Goal: Communication & Community: Ask a question

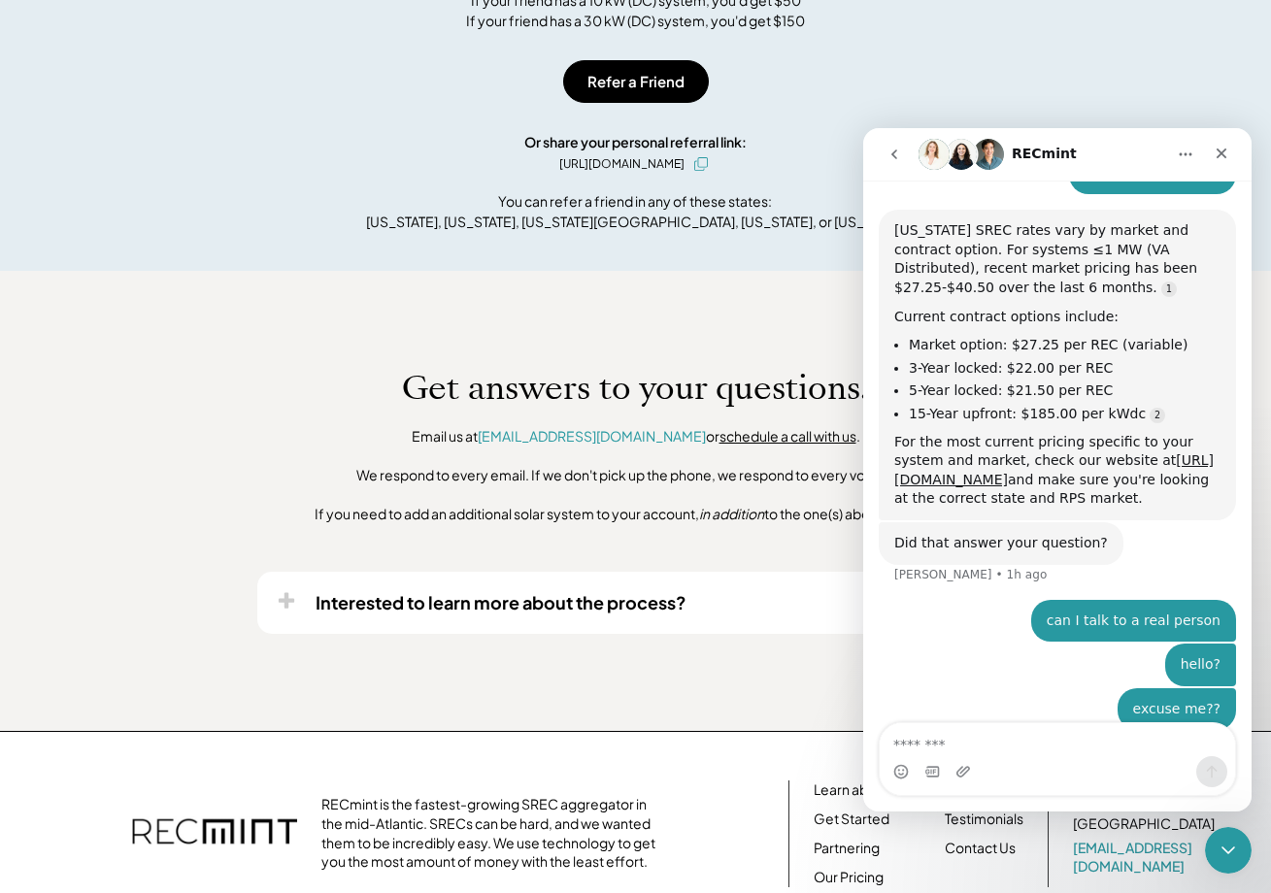
scroll to position [265, 0]
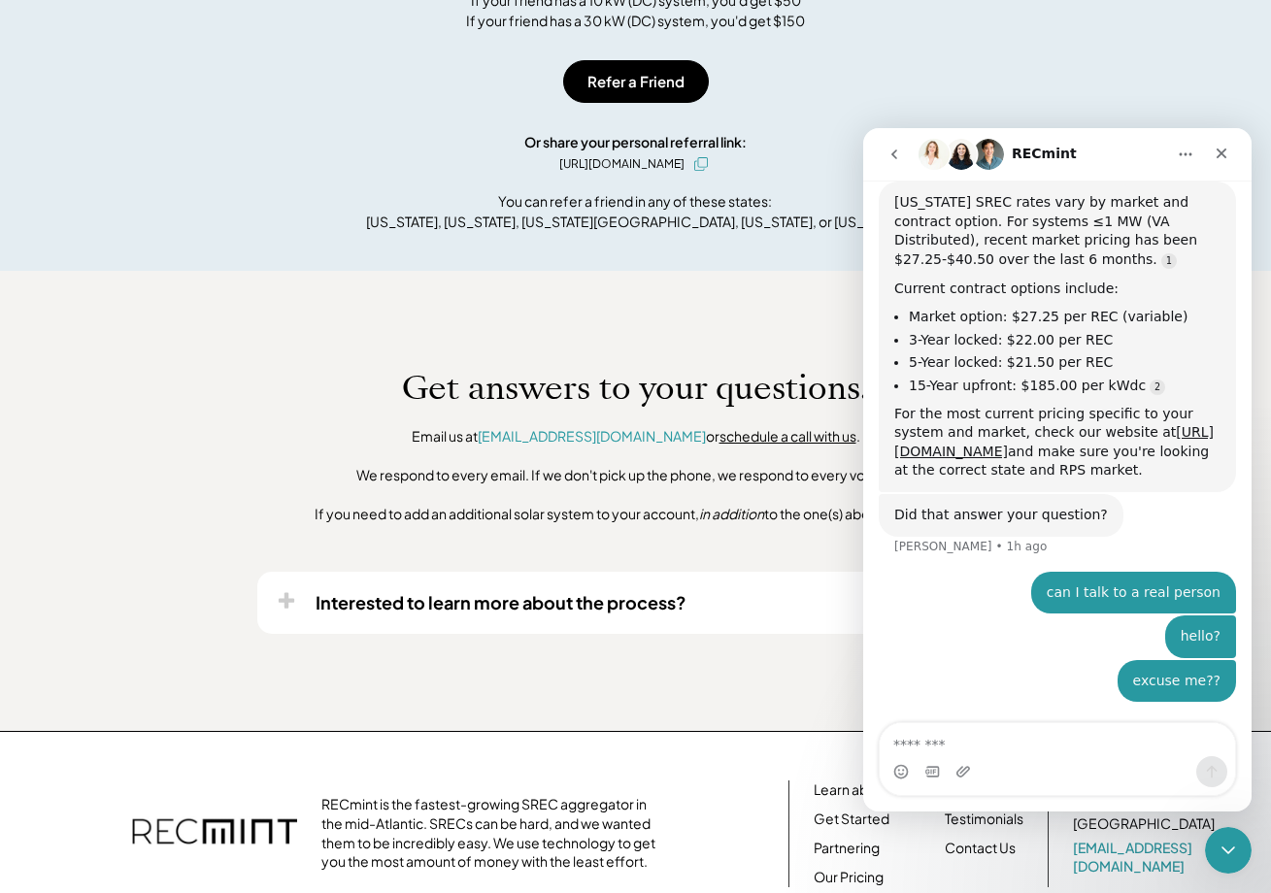
drag, startPoint x: 889, startPoint y: 156, endPoint x: 1777, endPoint y: 176, distance: 887.8
click at [889, 156] on icon "go back" at bounding box center [895, 155] width 16 height 16
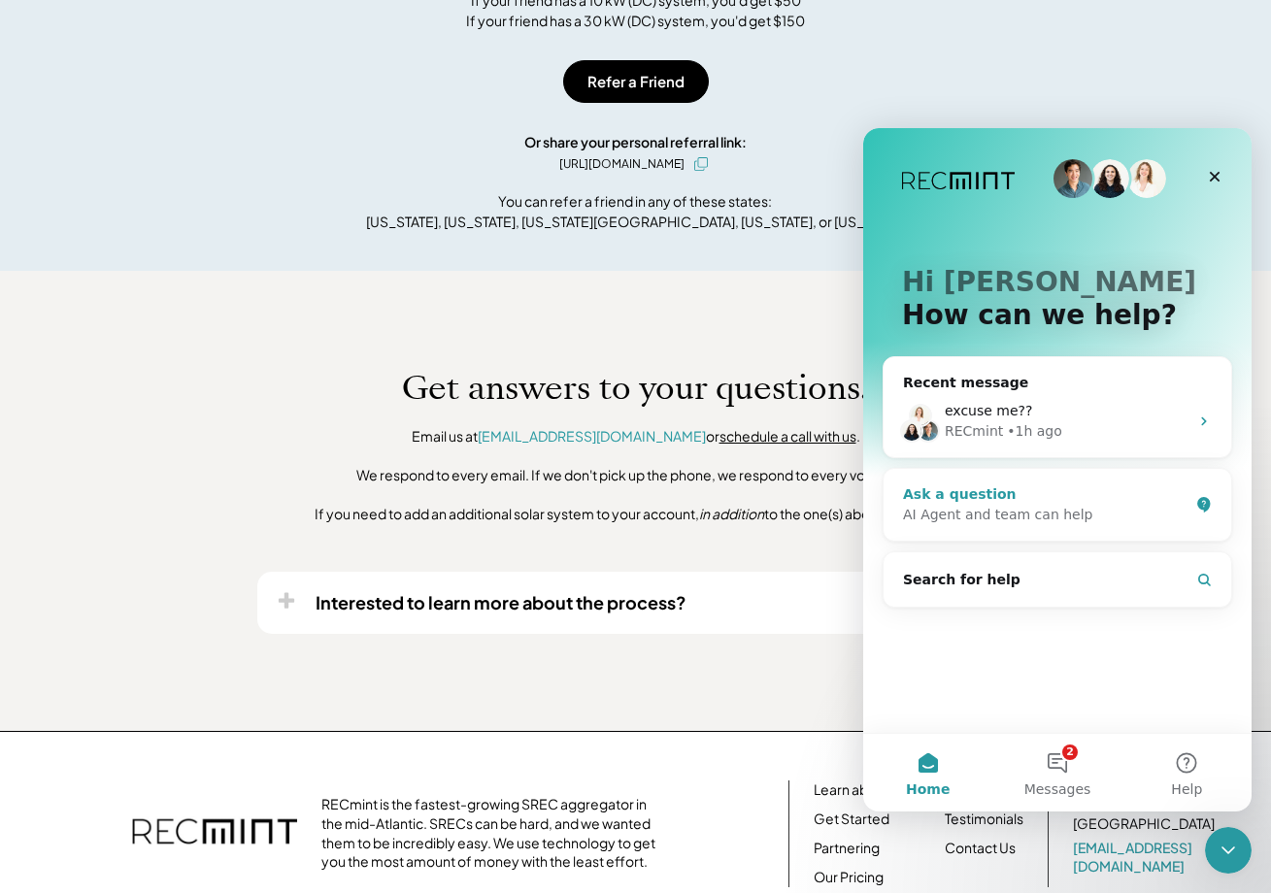
click at [1031, 512] on div "AI Agent and team can help" at bounding box center [1045, 515] width 285 height 20
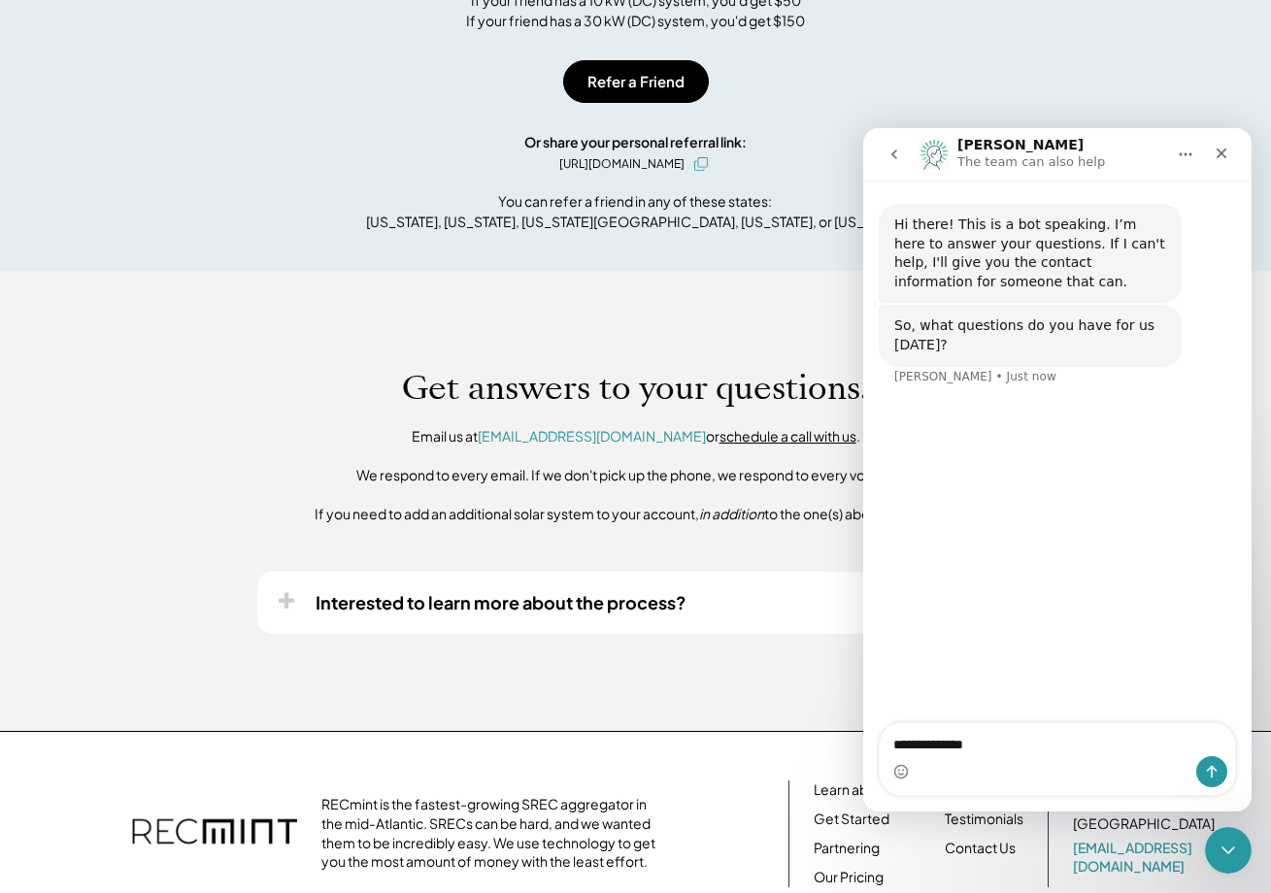
type textarea "**********"
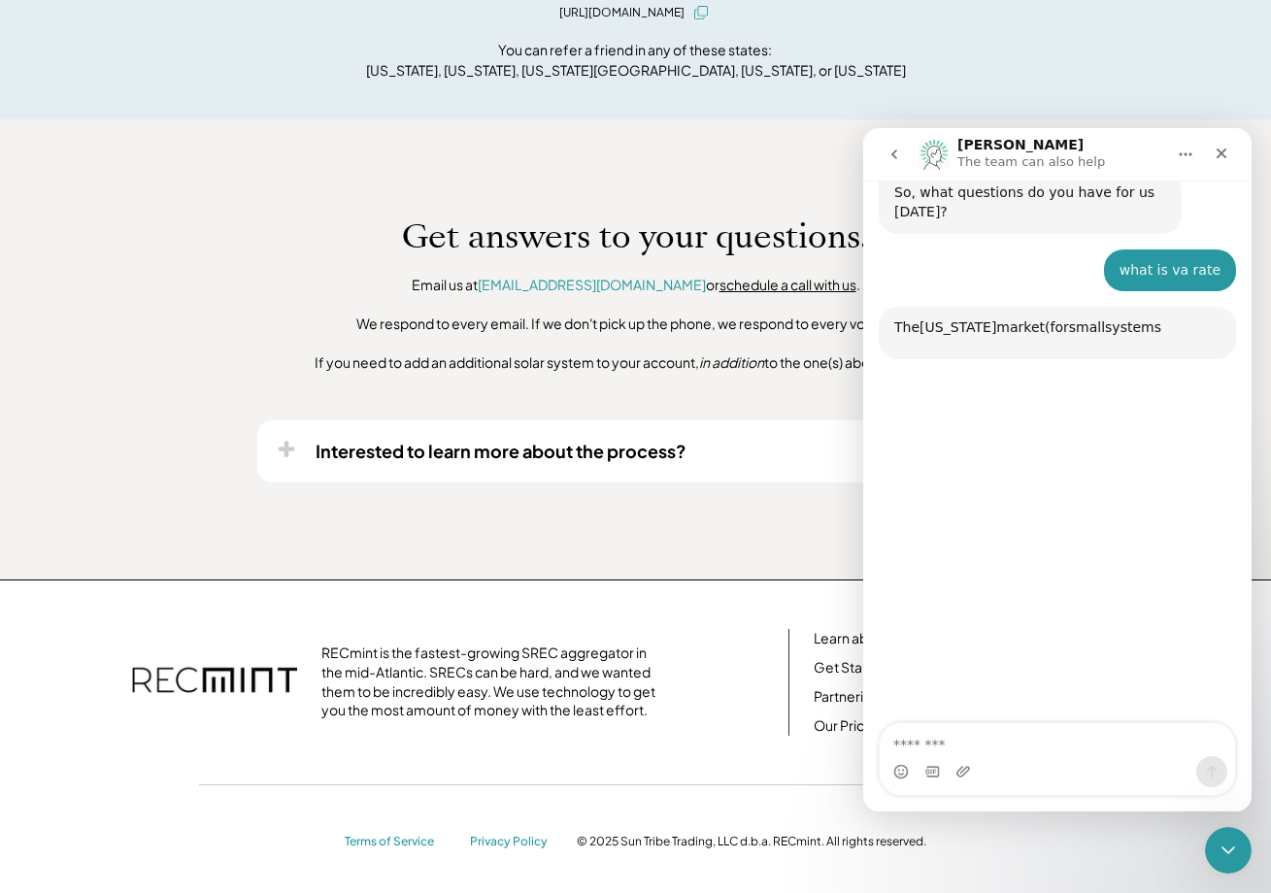
scroll to position [203, 0]
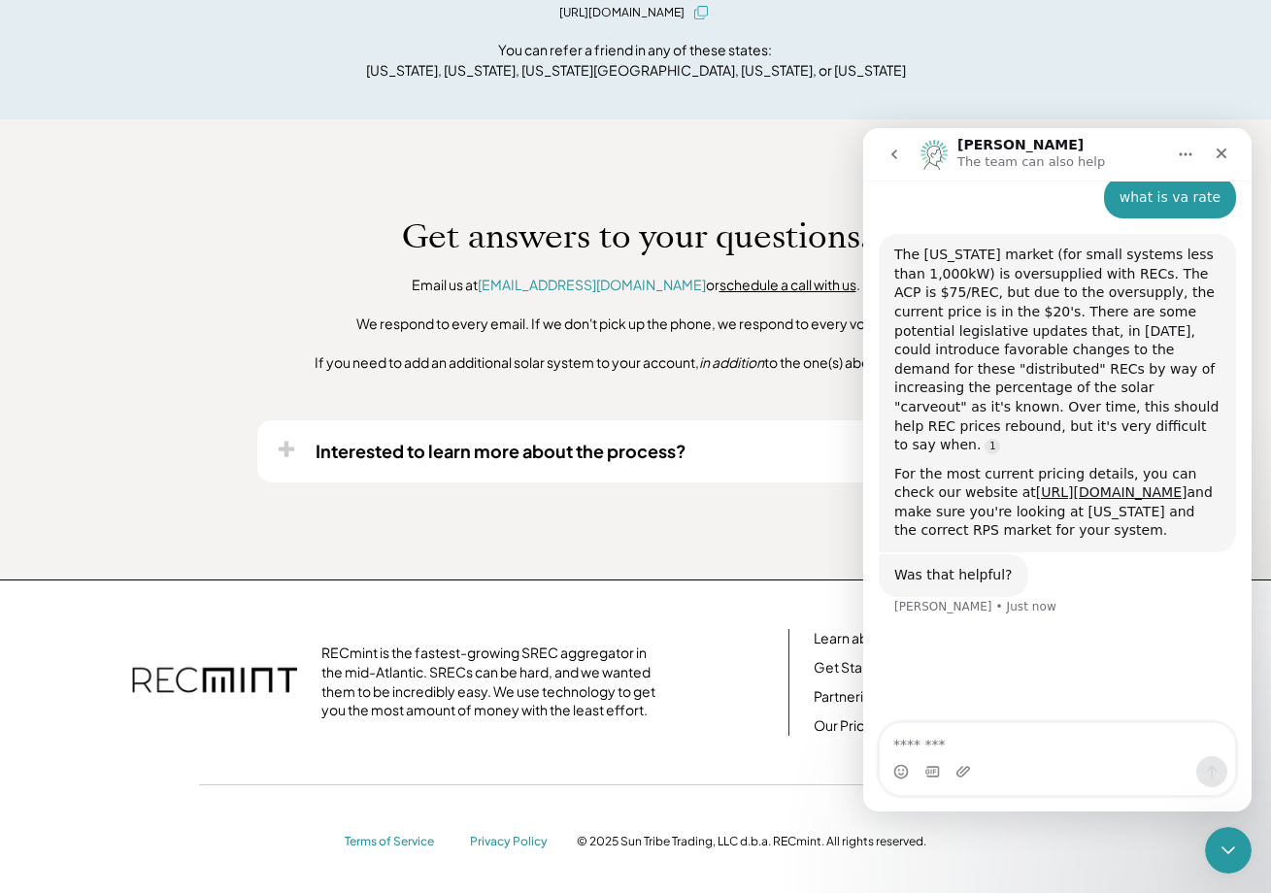
click at [896, 151] on icon "go back" at bounding box center [894, 155] width 6 height 10
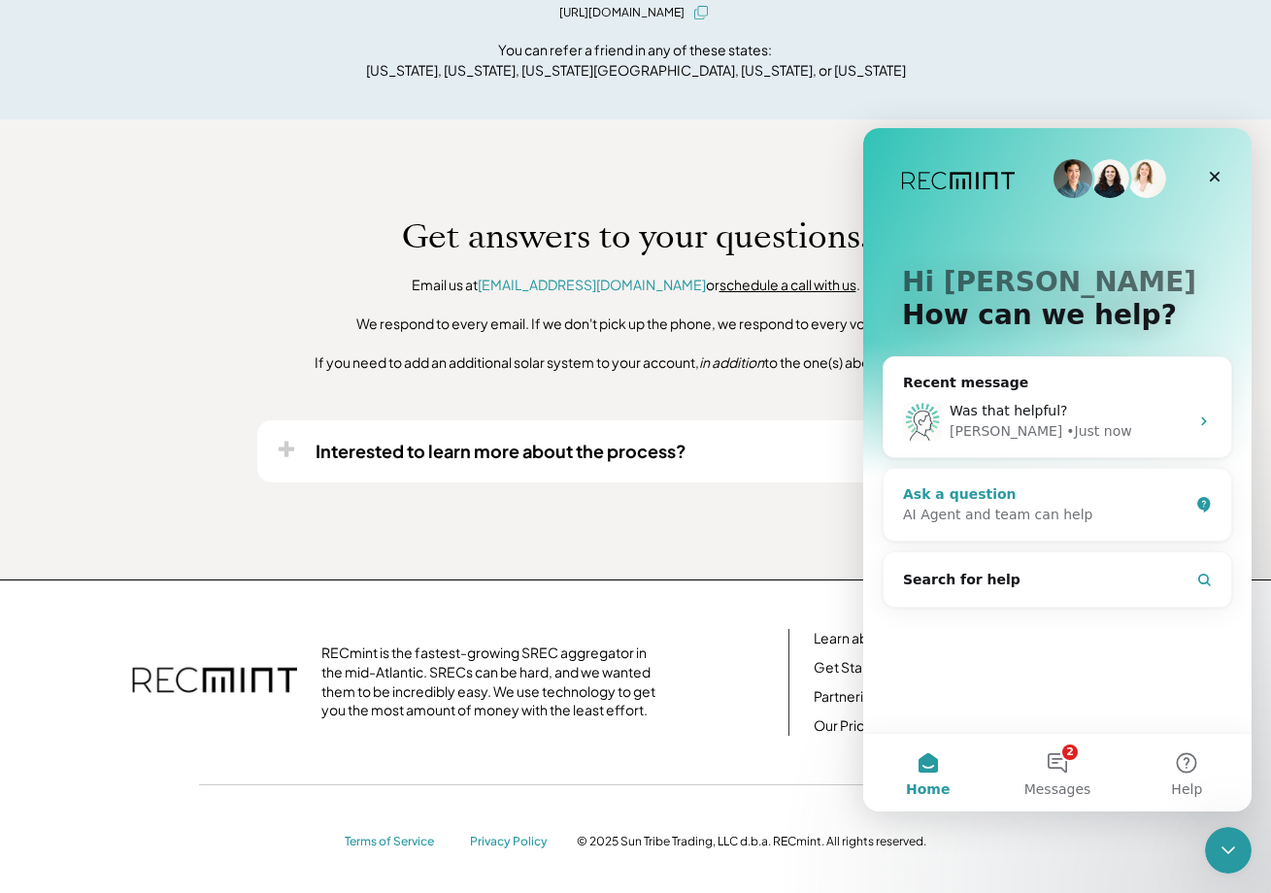
click at [944, 490] on div "Ask a question" at bounding box center [1045, 495] width 285 height 20
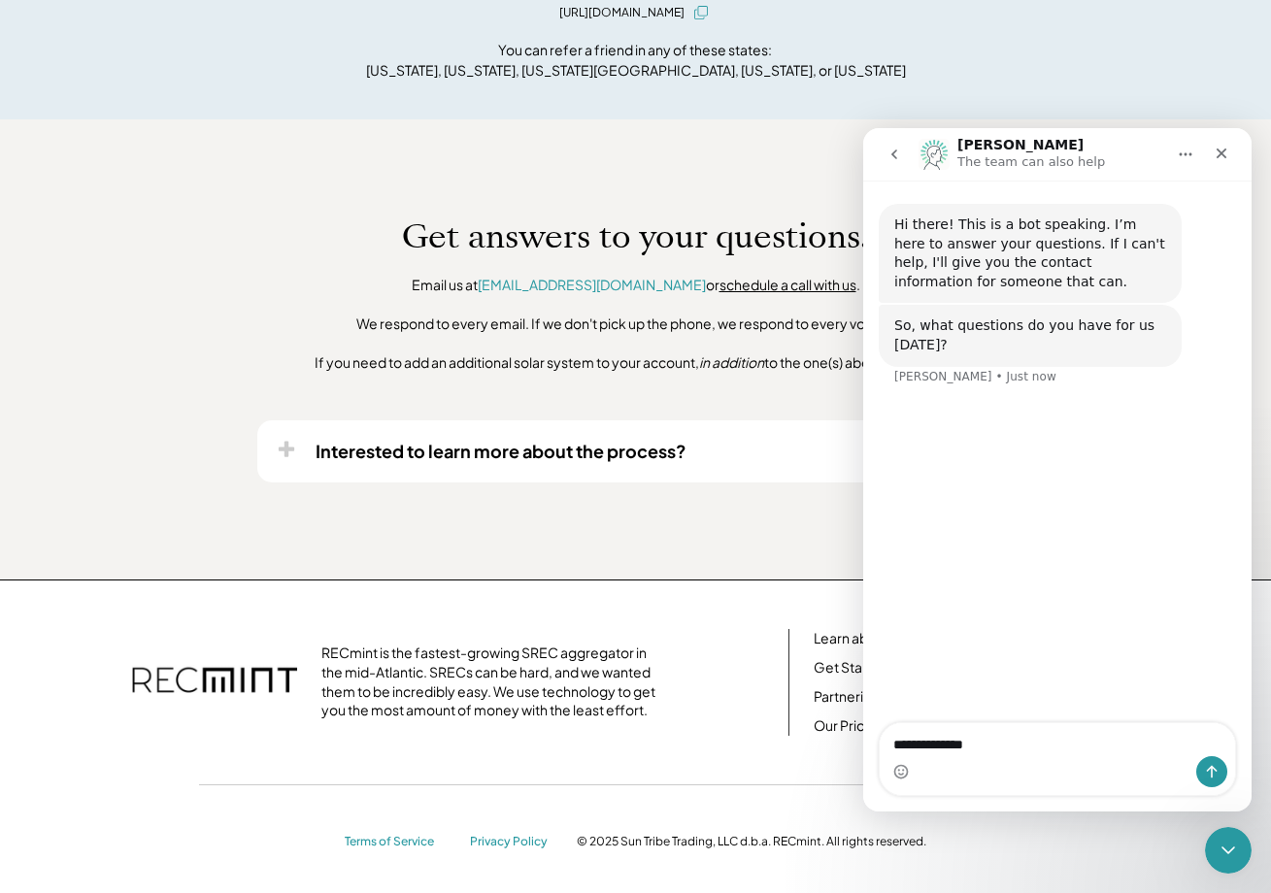
type textarea "**********"
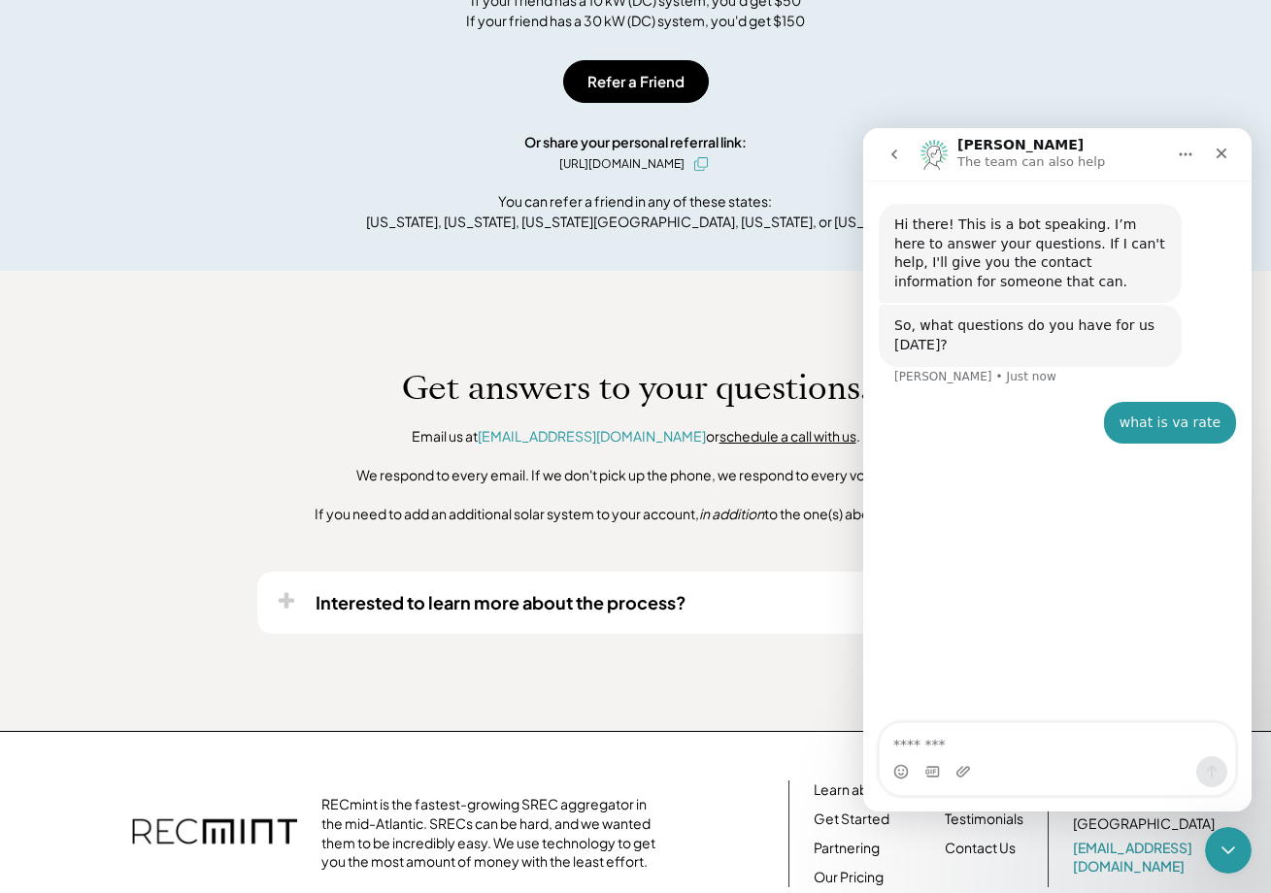
click at [1149, 561] on div "Hi there! This is a bot speaking. I’m here to answer your questions. If I can't…" at bounding box center [1057, 453] width 388 height 545
click at [1035, 723] on textarea "Message…" at bounding box center [1057, 739] width 355 height 33
click at [1092, 473] on div "Hi there! This is a bot speaking. I’m here to answer your questions. If I can't…" at bounding box center [1057, 453] width 388 height 545
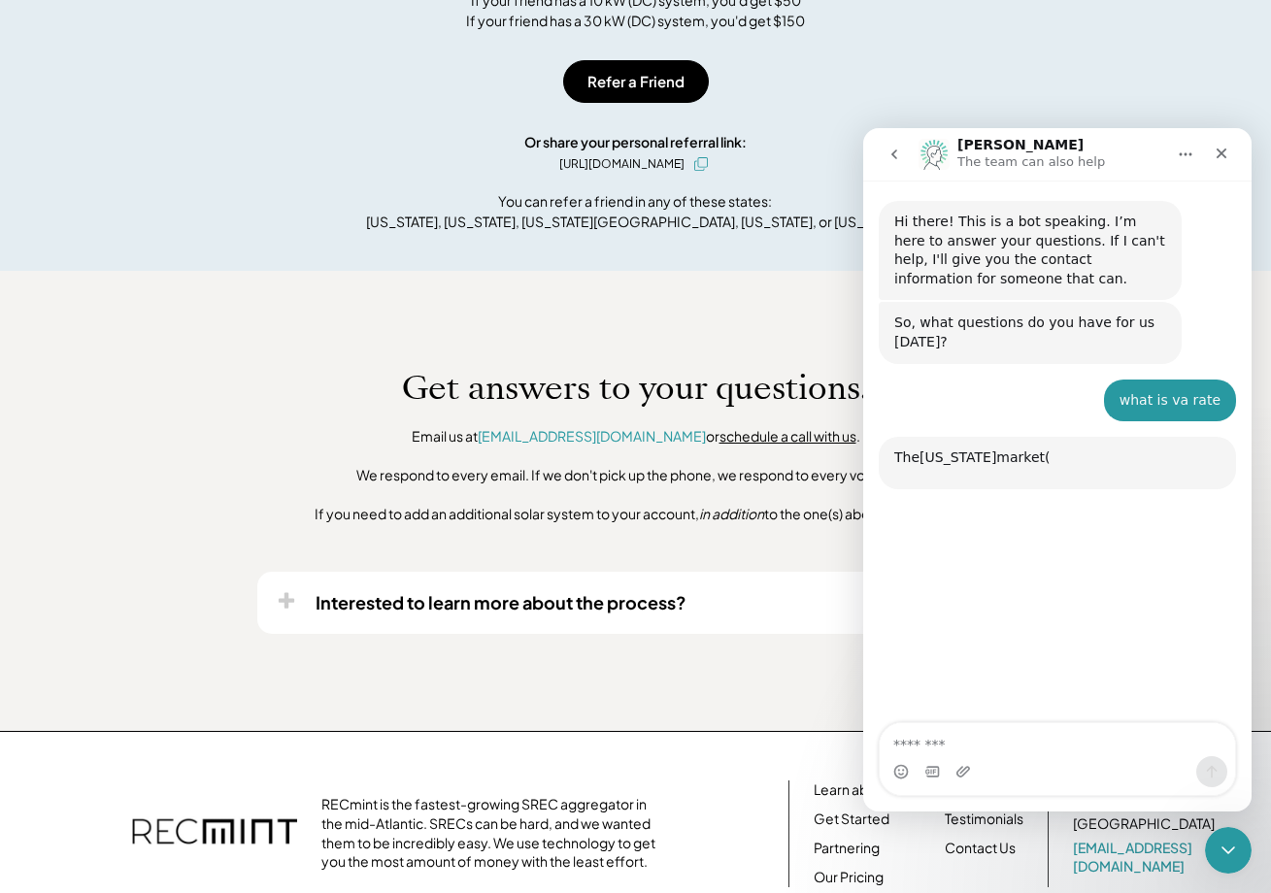
scroll to position [625, 0]
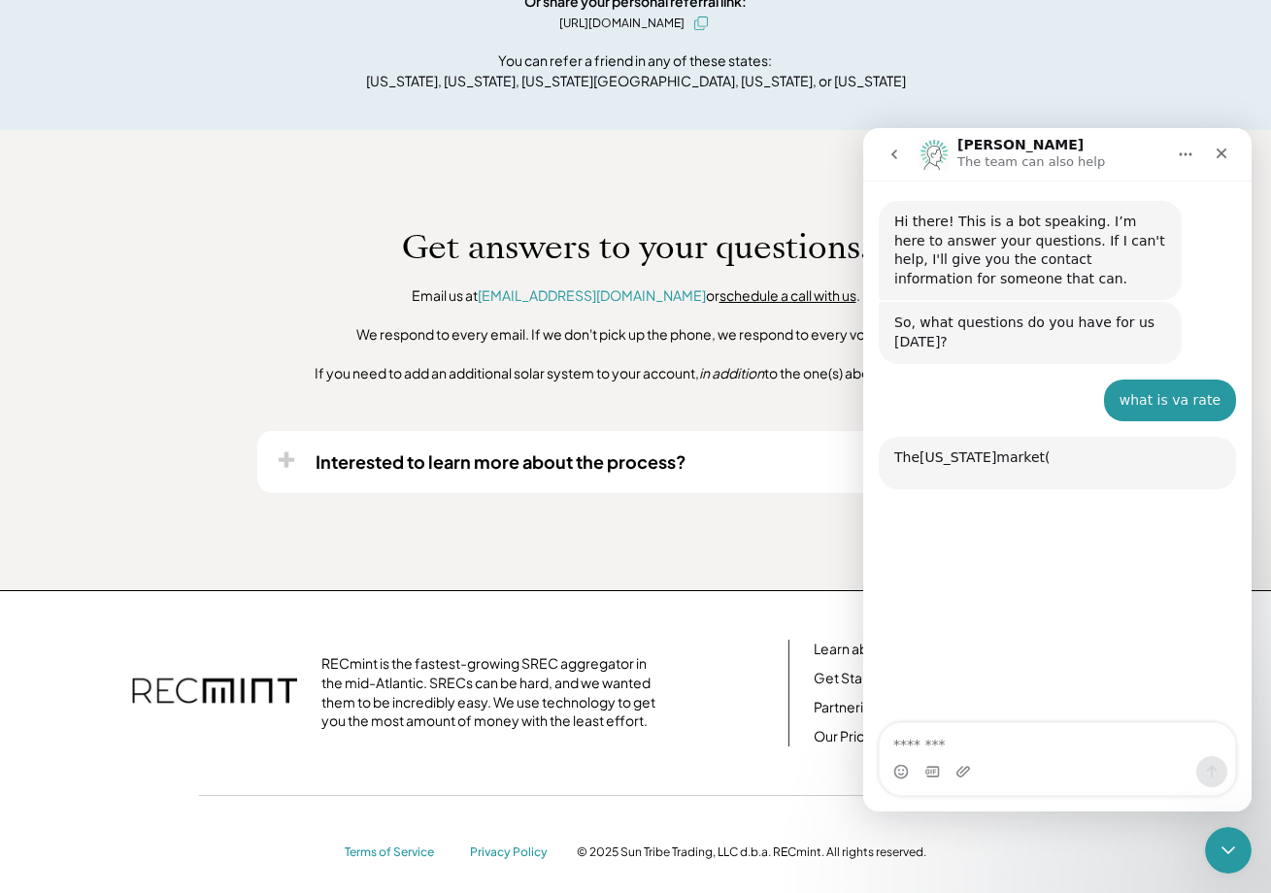
click at [1184, 419] on div "Hi there! This is a bot speaking. I’m here to answer your questions. If I can't…" at bounding box center [1057, 357] width 357 height 312
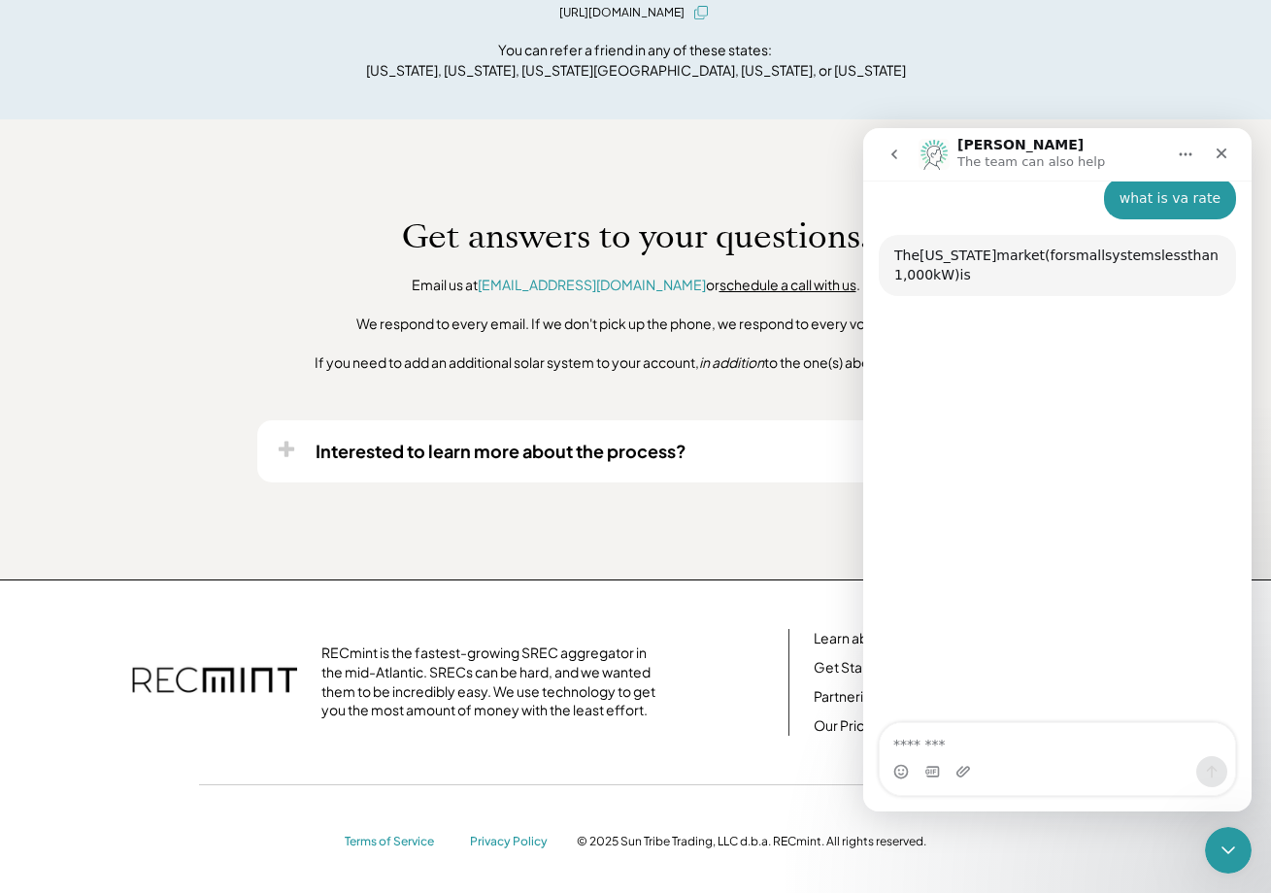
scroll to position [203, 0]
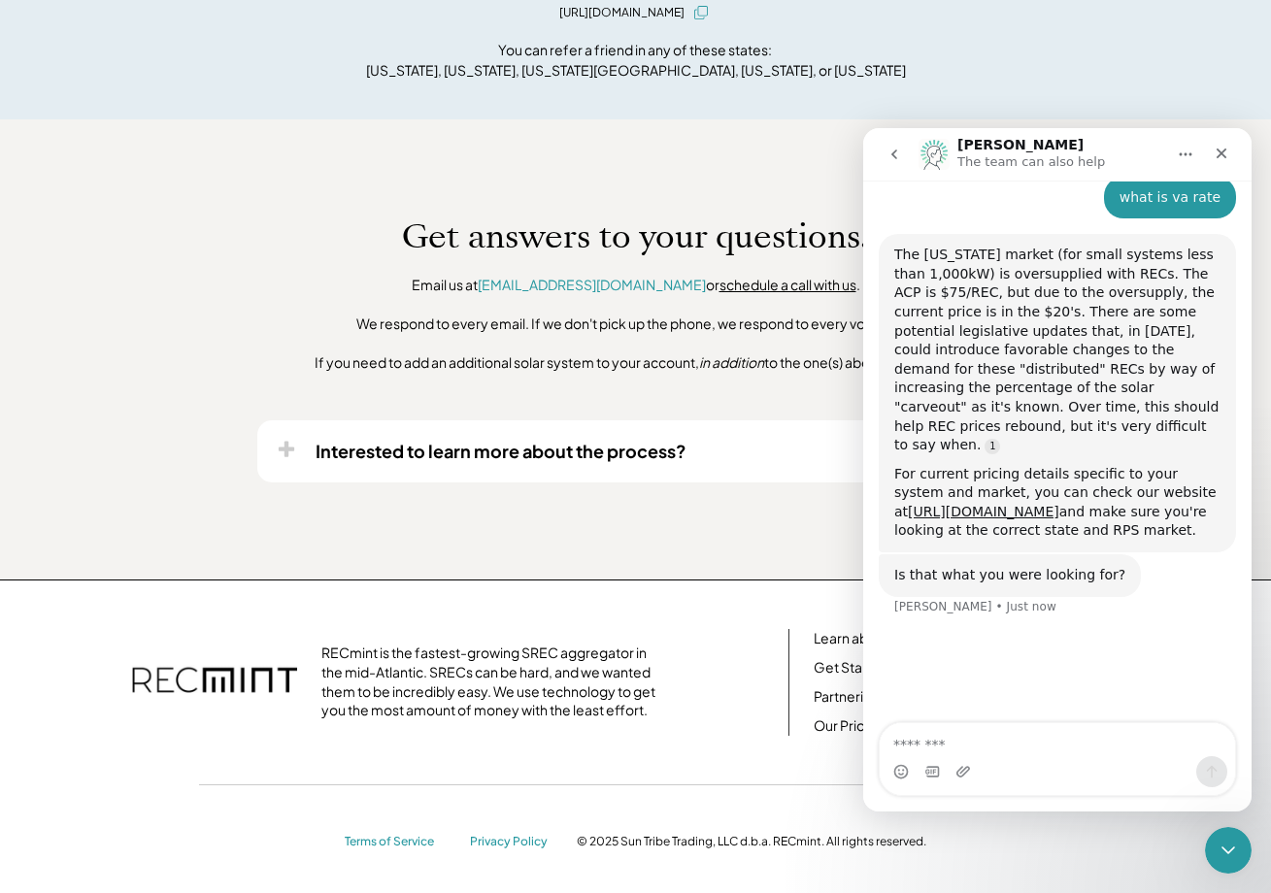
click at [982, 657] on div "Hi there! This is a bot speaking. I’m here to answer your questions. If I can't…" at bounding box center [1057, 349] width 388 height 748
click at [968, 753] on textarea "Message…" at bounding box center [1057, 739] width 355 height 33
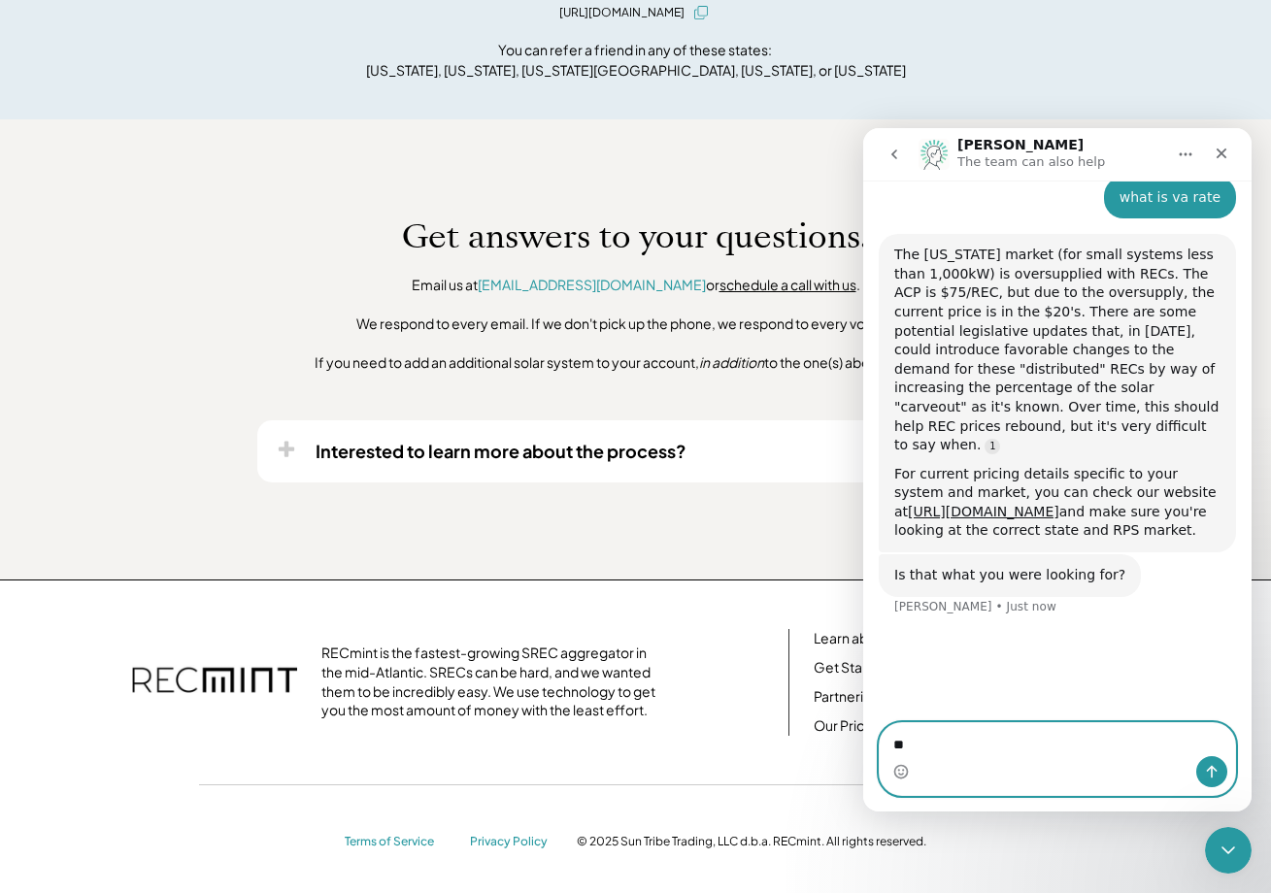
type textarea "*"
type textarea "**"
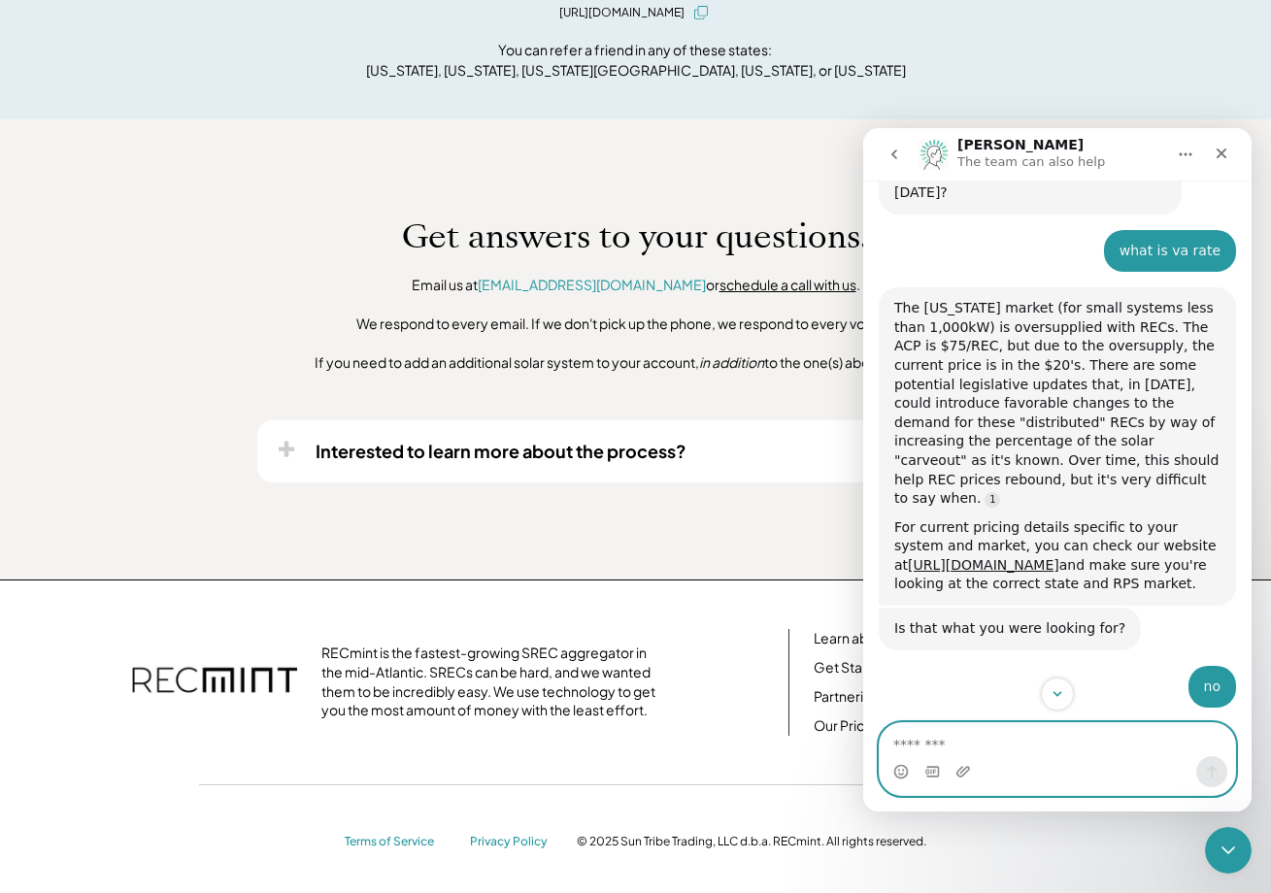
scroll to position [243, 0]
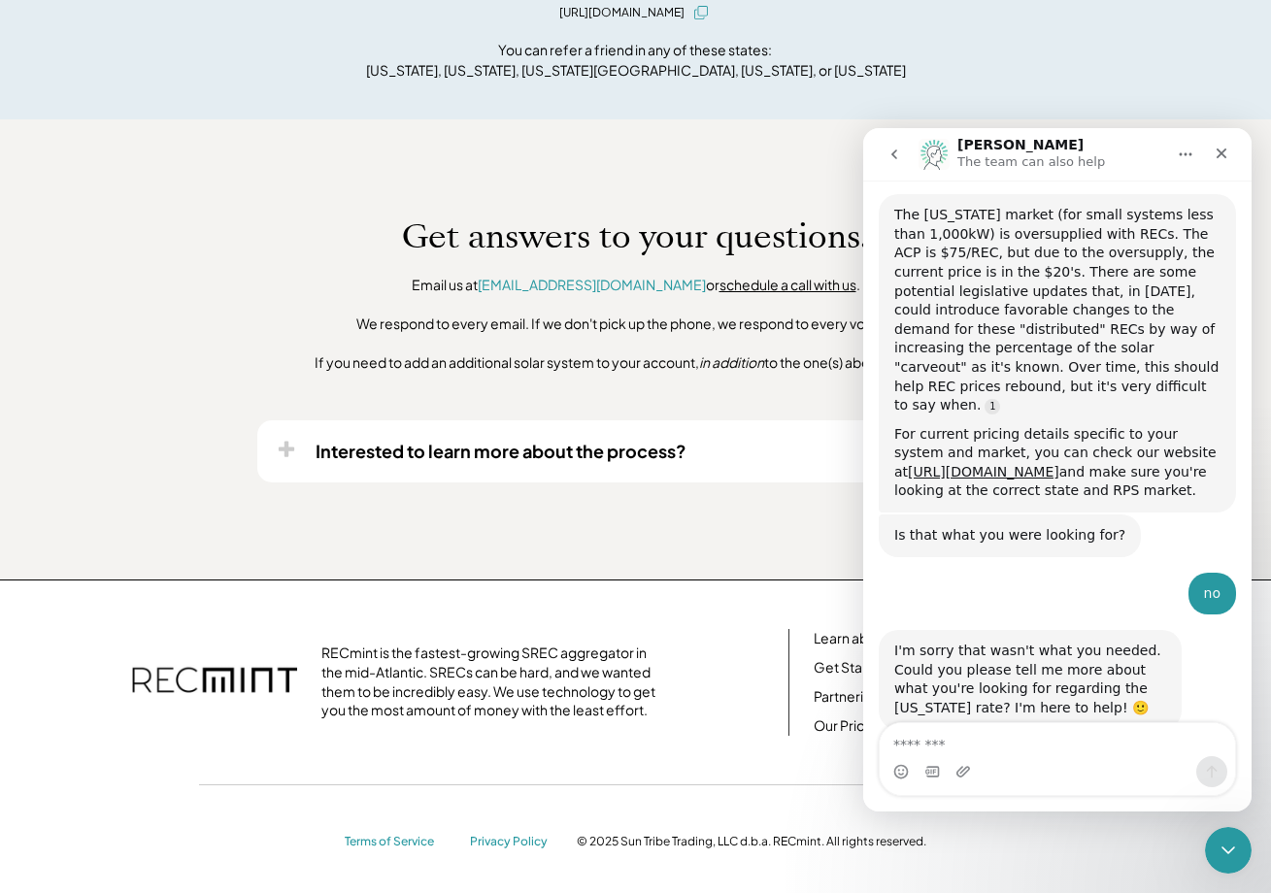
click at [888, 156] on icon "go back" at bounding box center [895, 155] width 16 height 16
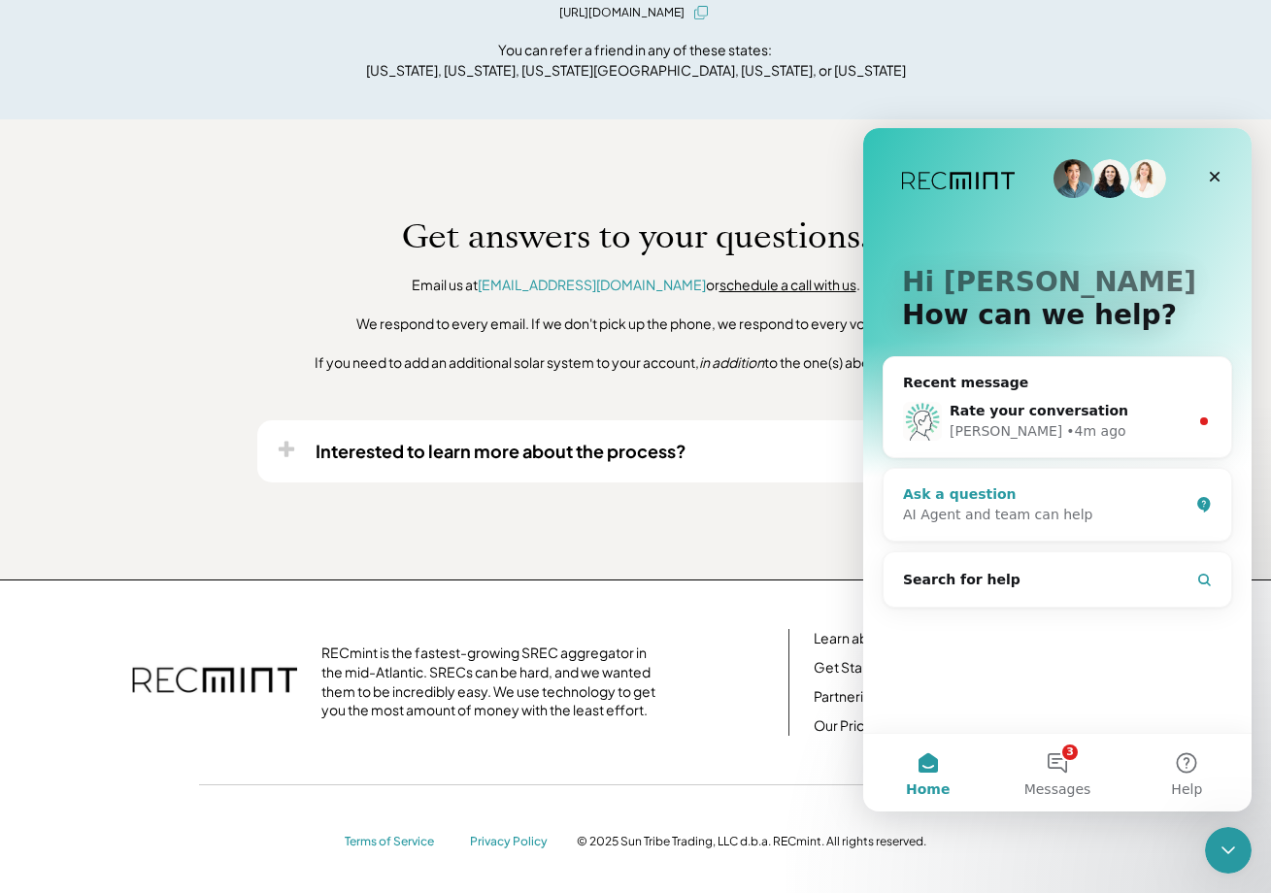
click at [1035, 503] on div "Ask a question" at bounding box center [1045, 495] width 285 height 20
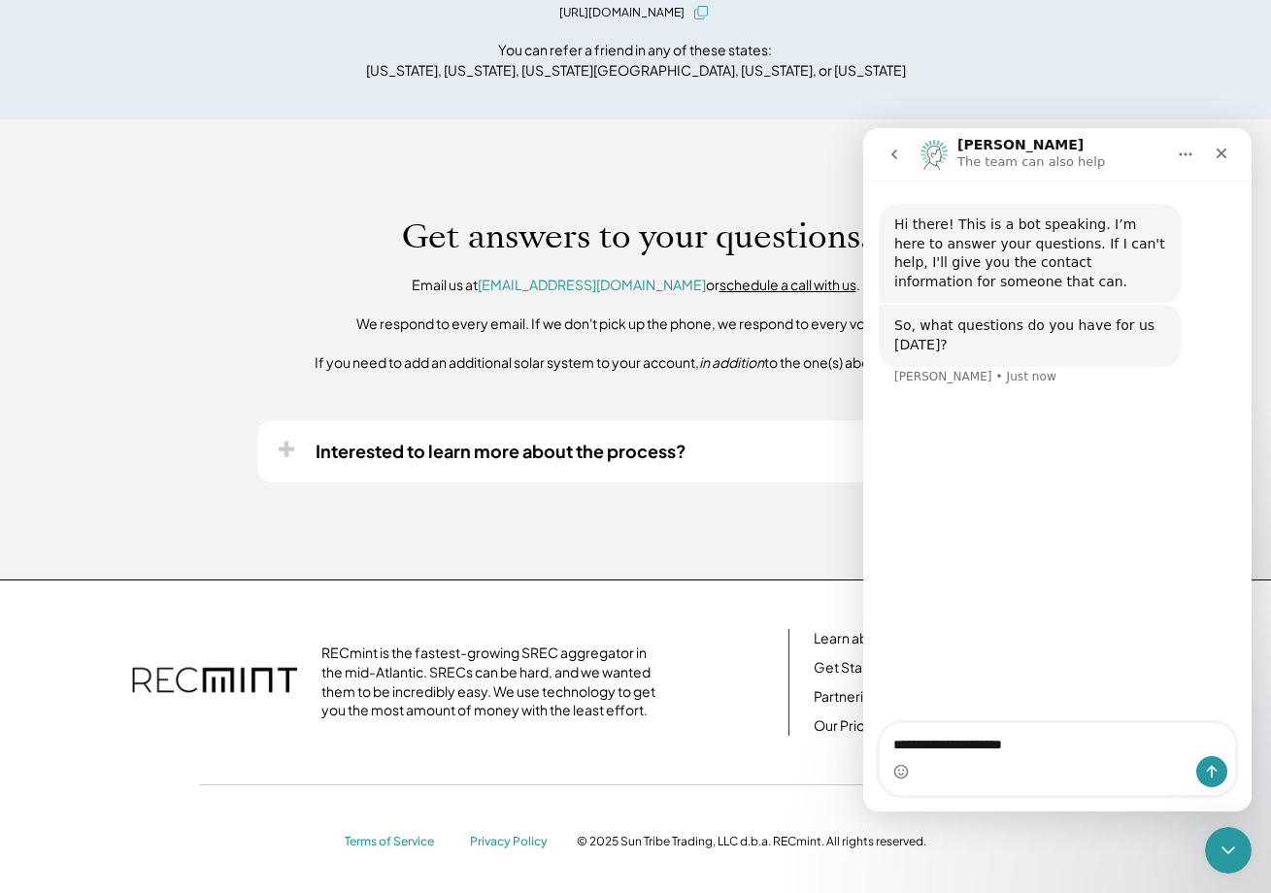
type textarea "**********"
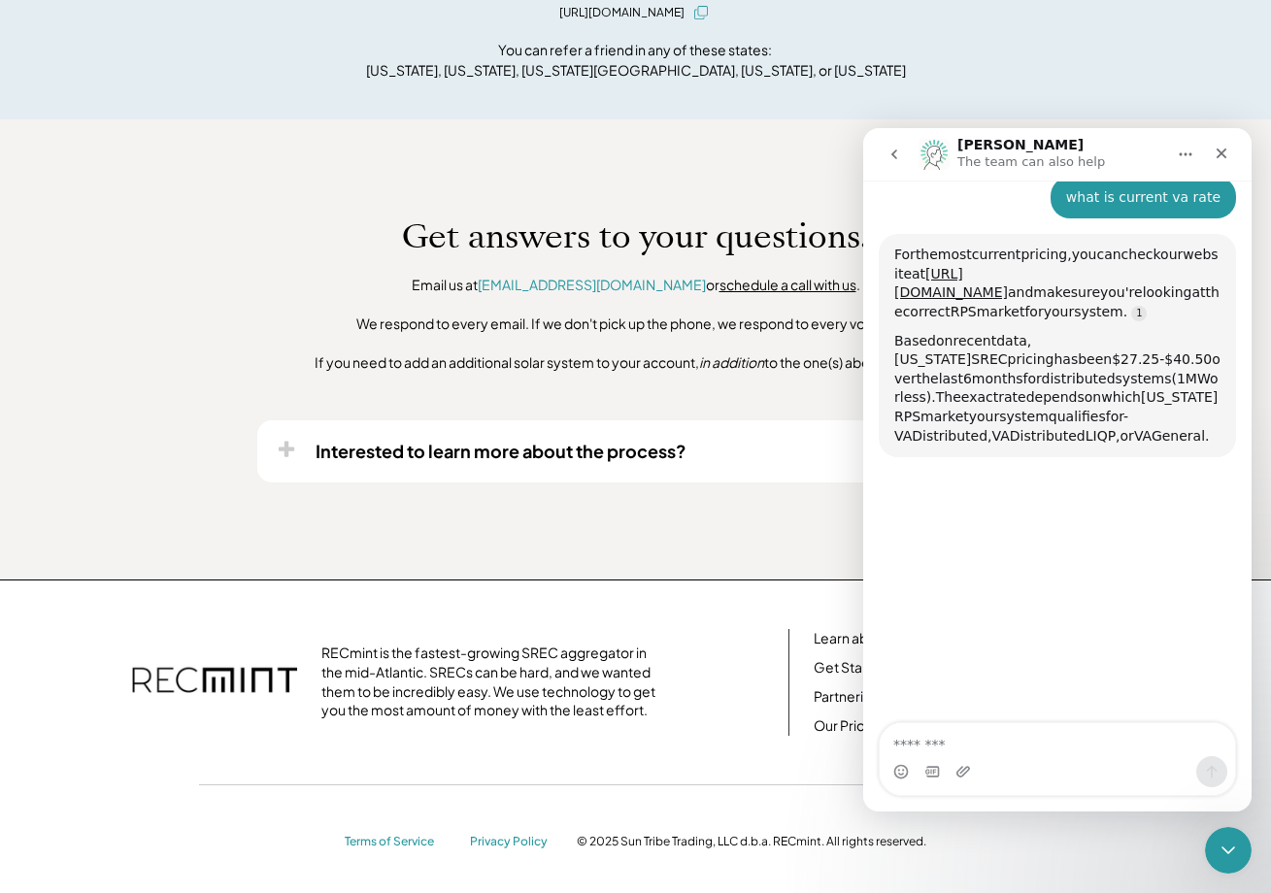
click at [1099, 568] on div "Hi there! This is a bot speaking. I’m here to answer your questions. If I can't…" at bounding box center [1057, 349] width 388 height 748
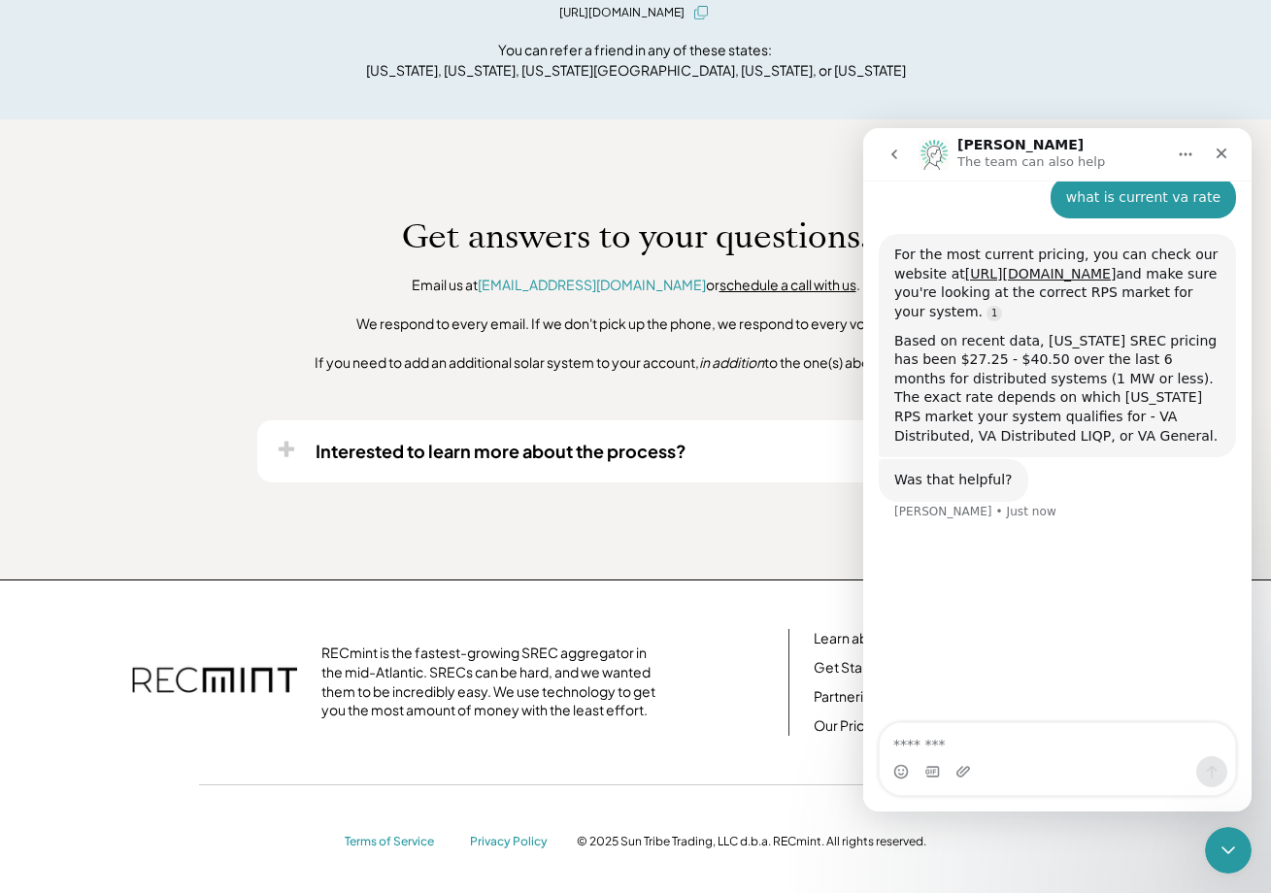
click at [1122, 508] on div "Was that helpful? [PERSON_NAME] • Just now" at bounding box center [1057, 501] width 357 height 85
click at [985, 761] on div "Intercom messenger" at bounding box center [1057, 771] width 355 height 31
click at [978, 747] on textarea "Message…" at bounding box center [1057, 739] width 355 height 33
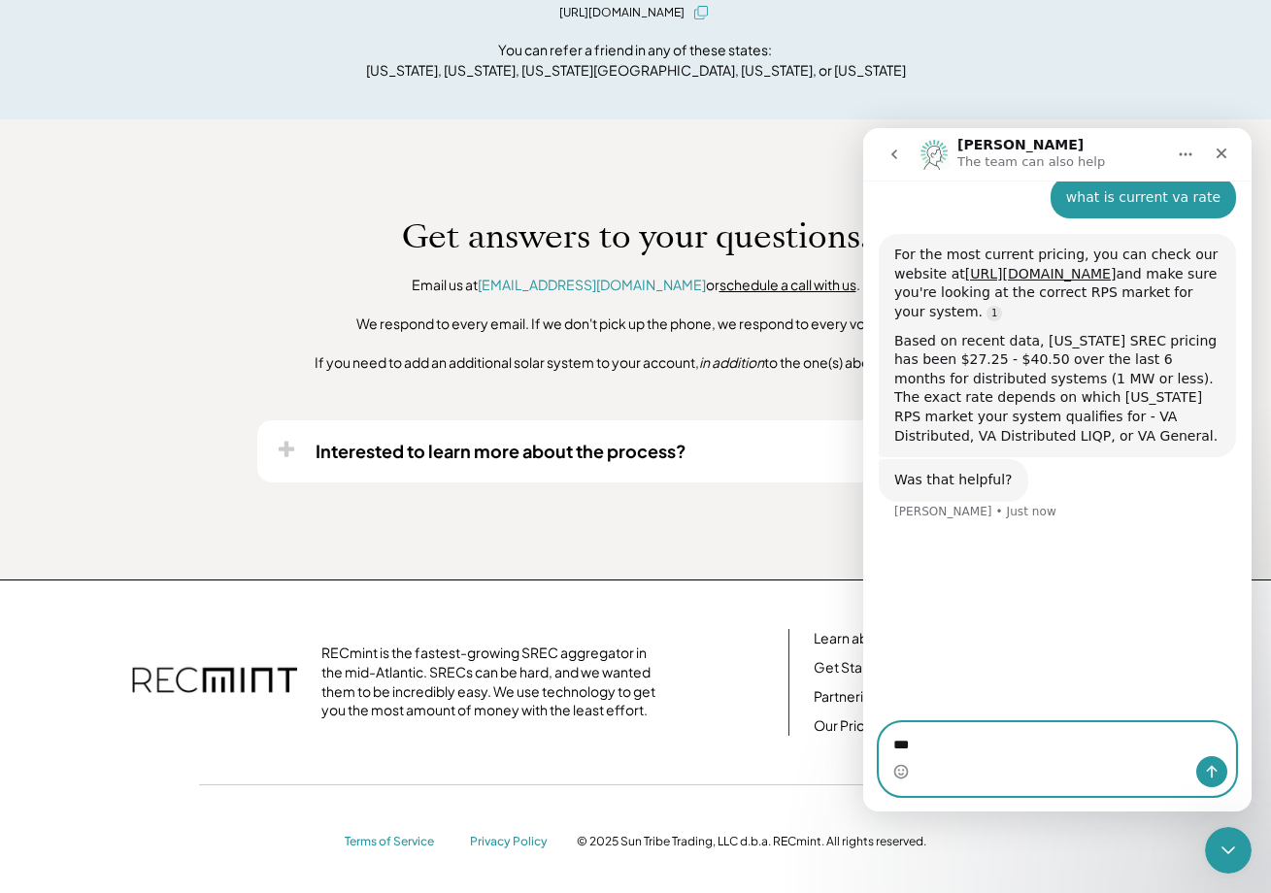
type textarea "****"
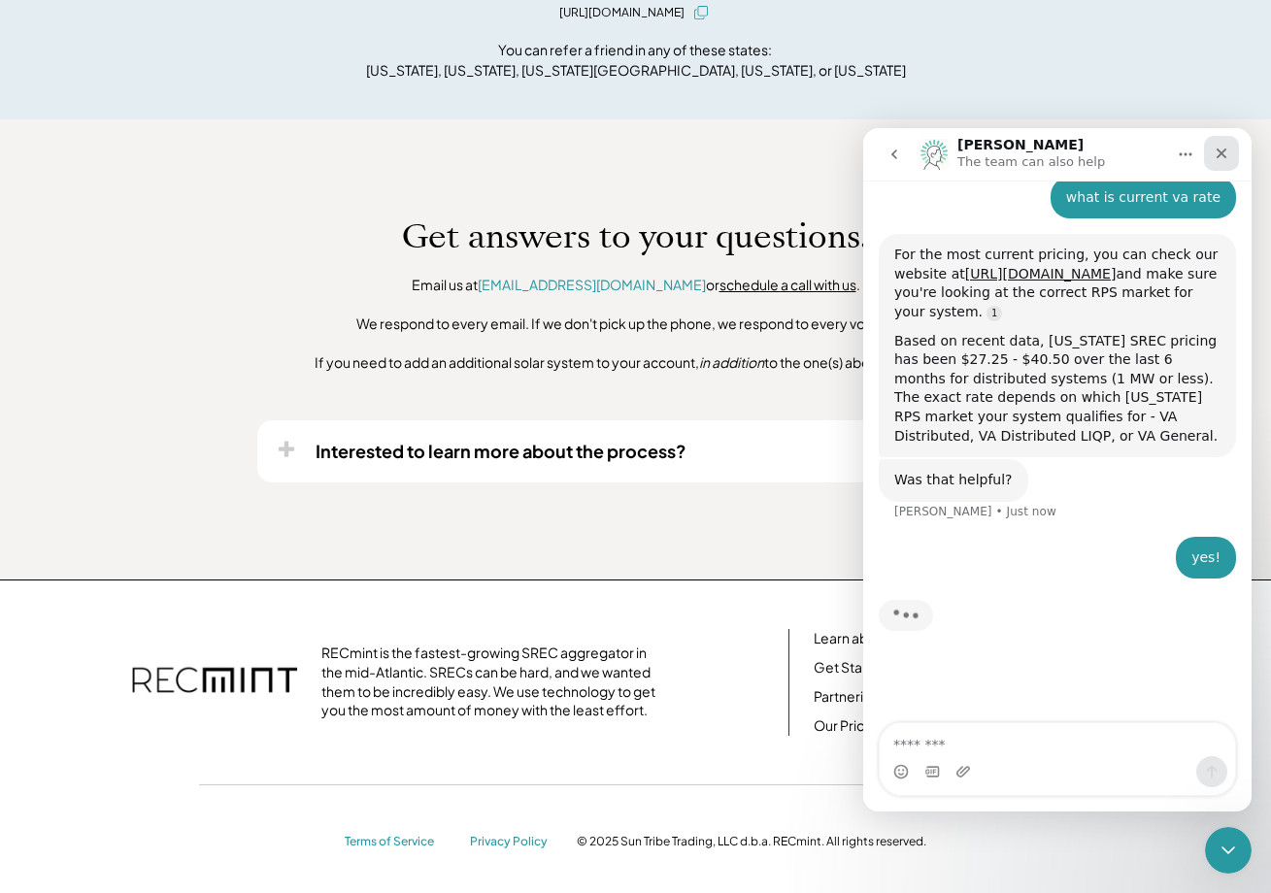
click at [1220, 163] on div "Close" at bounding box center [1221, 153] width 35 height 35
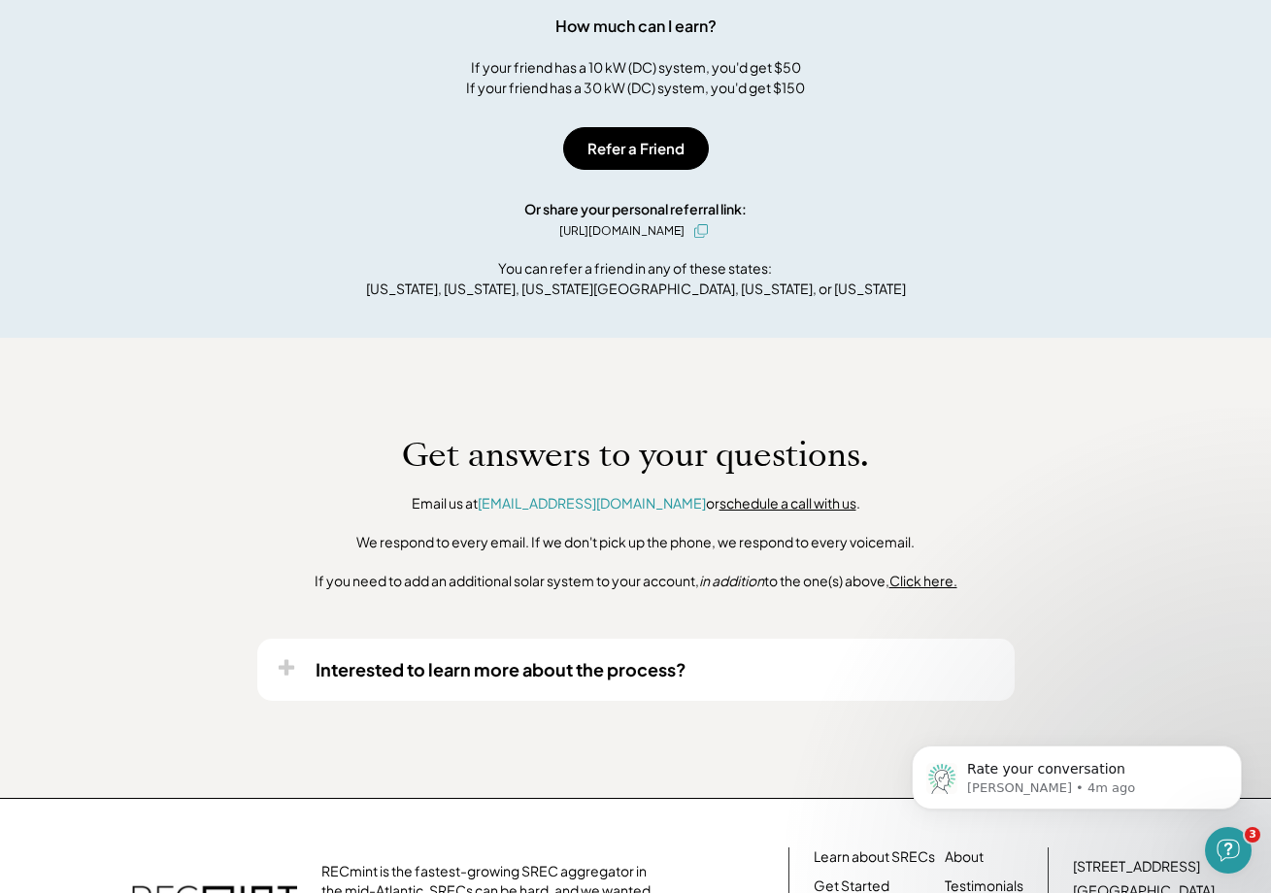
scroll to position [0, 0]
